Goal: Find specific page/section: Find specific page/section

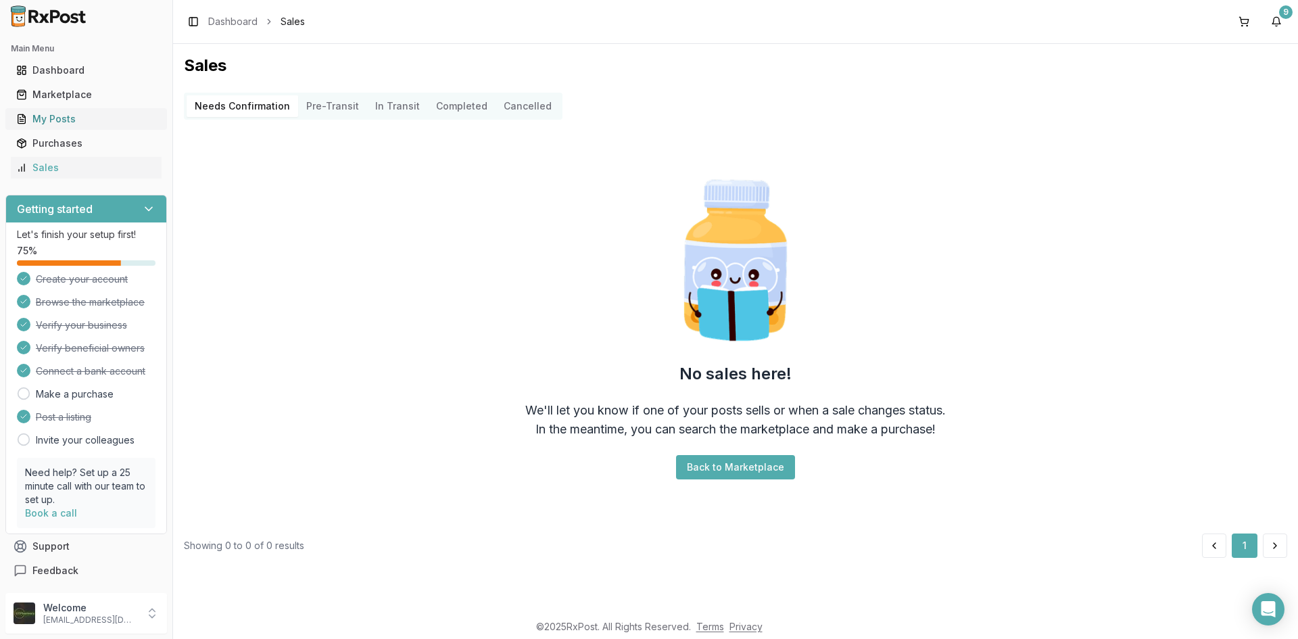
click at [57, 124] on div "My Posts" at bounding box center [86, 119] width 140 height 14
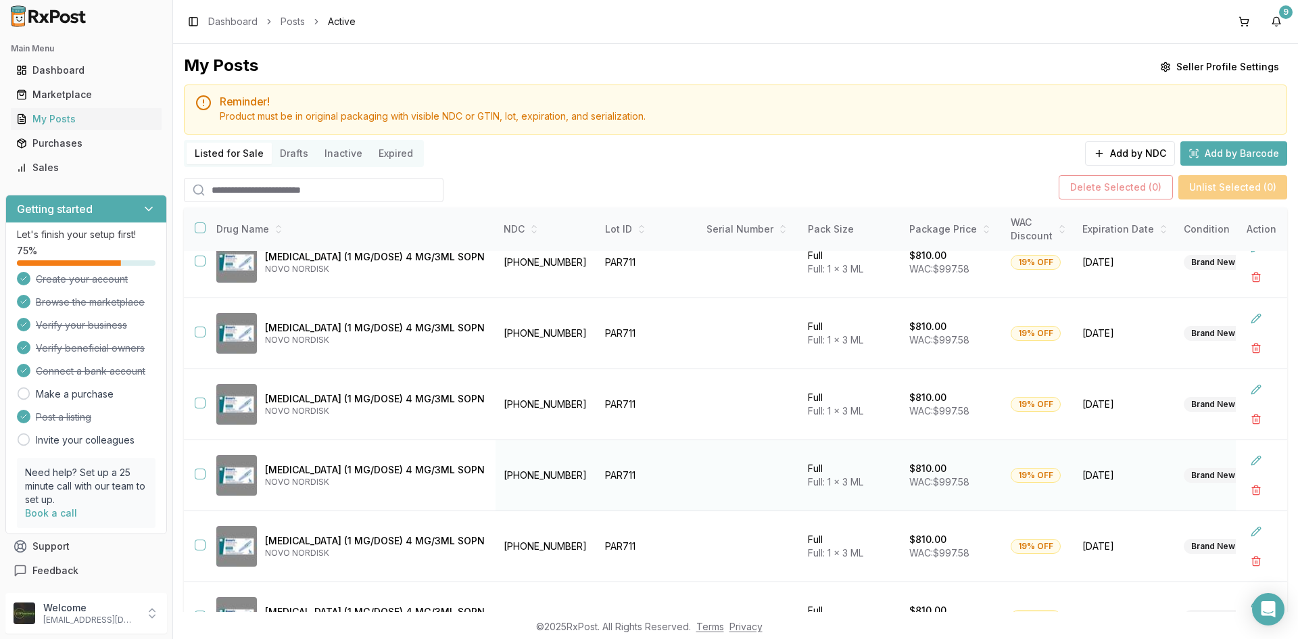
scroll to position [344, 0]
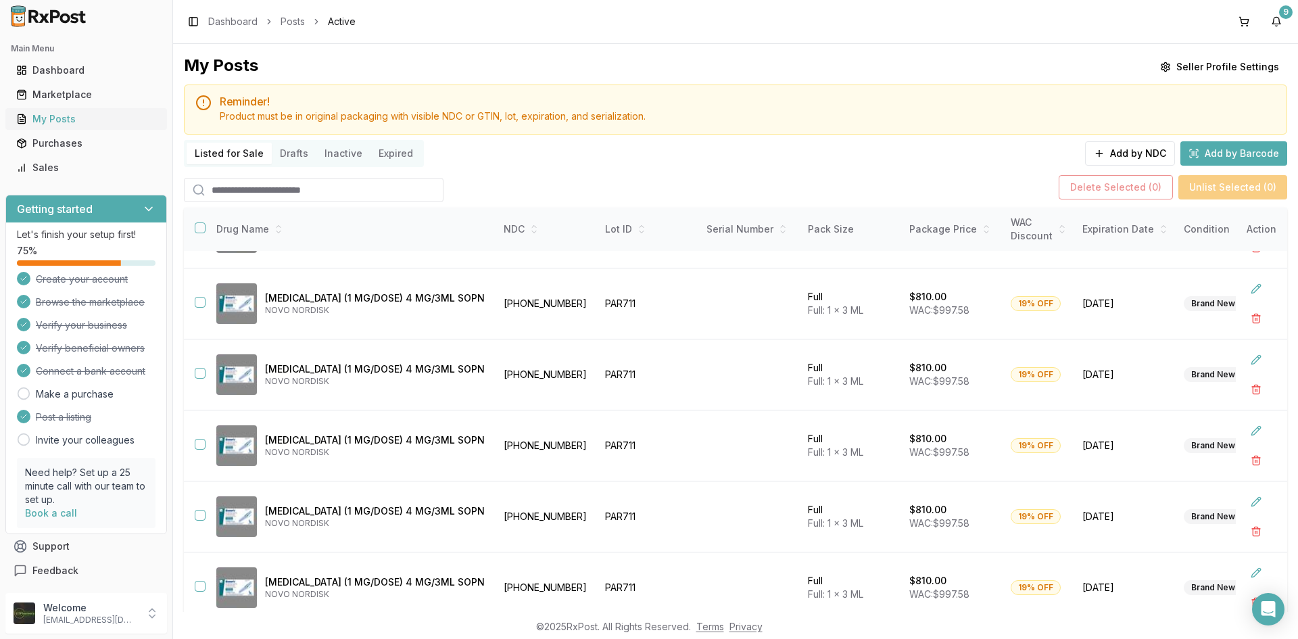
click at [60, 115] on div "My Posts" at bounding box center [86, 119] width 140 height 14
